Goal: Navigation & Orientation: Find specific page/section

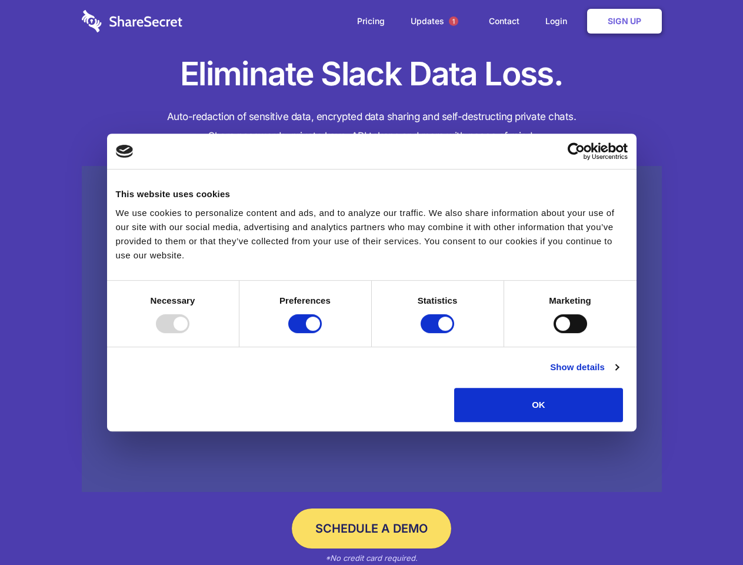
click at [189, 333] on div at bounding box center [173, 323] width 34 height 19
click at [322, 333] on input "Preferences" at bounding box center [305, 323] width 34 height 19
checkbox input "false"
click at [439, 333] on input "Statistics" at bounding box center [438, 323] width 34 height 19
checkbox input "false"
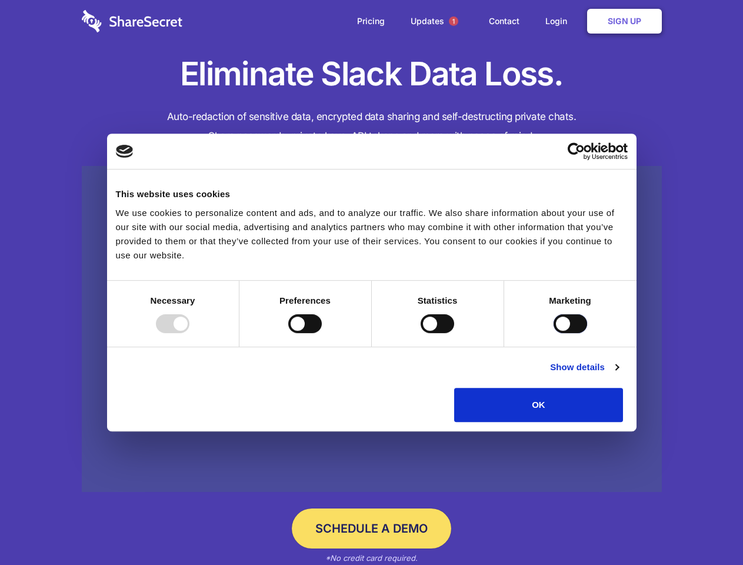
click at [554, 333] on input "Marketing" at bounding box center [571, 323] width 34 height 19
checkbox input "true"
click at [618, 374] on link "Show details" at bounding box center [584, 367] width 68 height 14
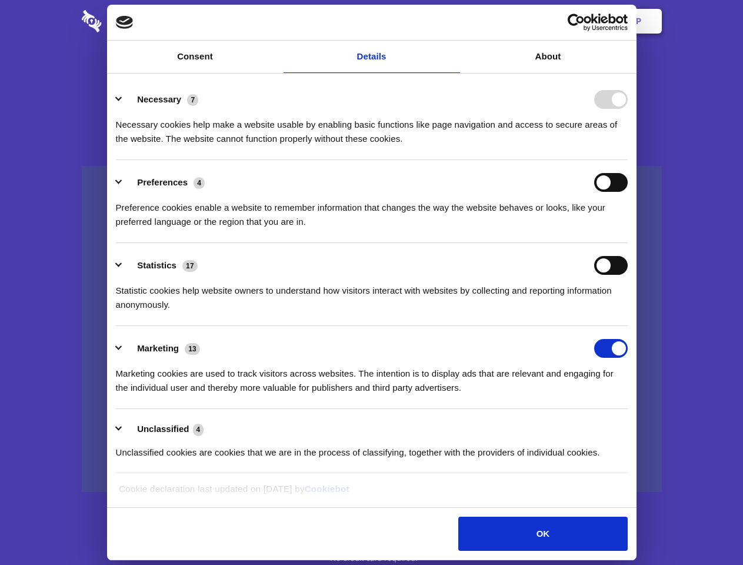
click at [628, 160] on li "Necessary 7 Necessary cookies help make a website usable by enabling basic func…" at bounding box center [372, 118] width 512 height 83
click at [453, 21] on span "1" at bounding box center [453, 20] width 9 height 9
